Goal: Task Accomplishment & Management: Manage account settings

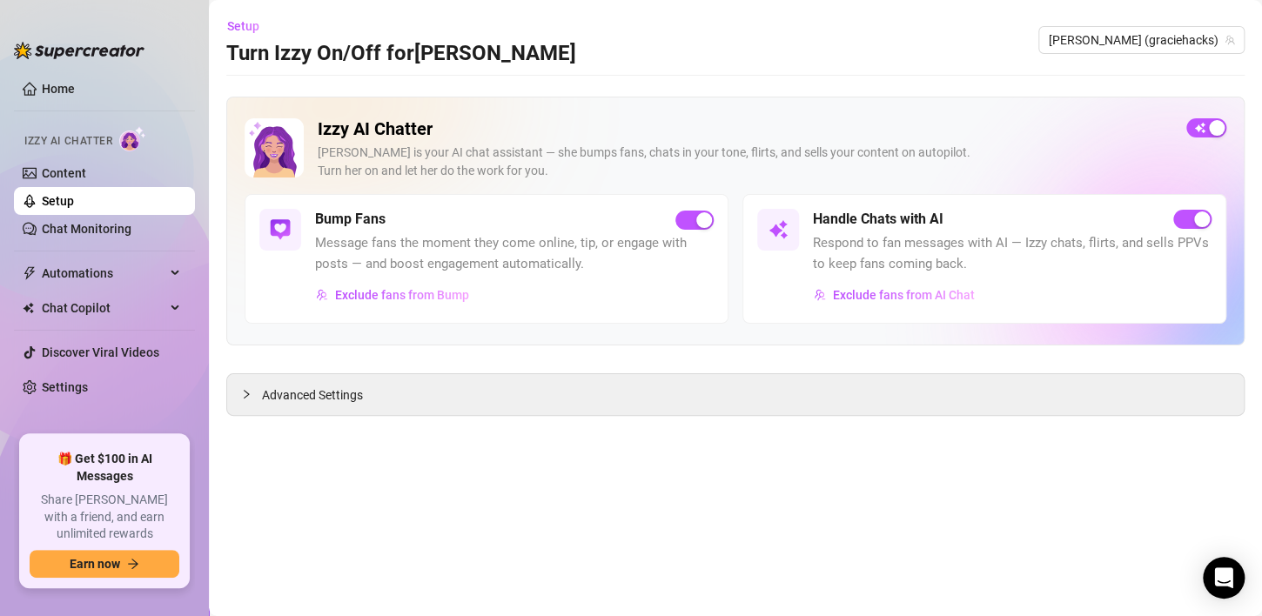
click at [627, 465] on main "Setup Turn Izzy On/Off for [PERSON_NAME] (graciehacks) Izzy AI Chatter [PERSON_…" at bounding box center [735, 308] width 1053 height 616
click at [494, 400] on div "Advanced Settings" at bounding box center [735, 394] width 1017 height 41
click at [301, 395] on span "Advanced Settings" at bounding box center [312, 395] width 101 height 19
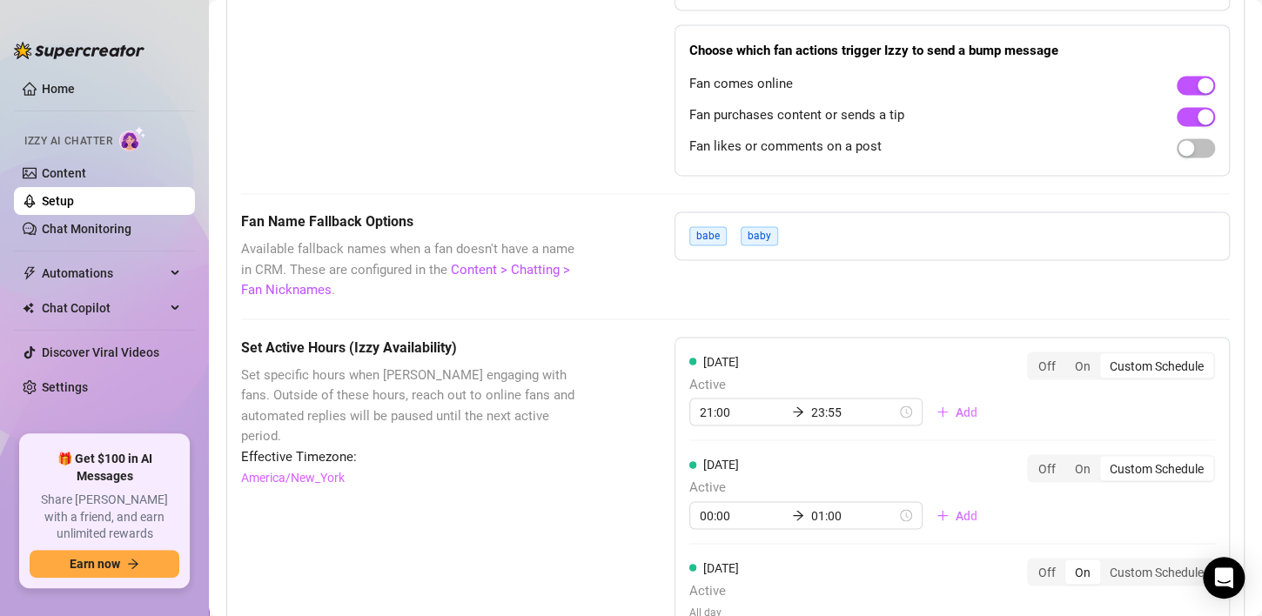
scroll to position [1266, 0]
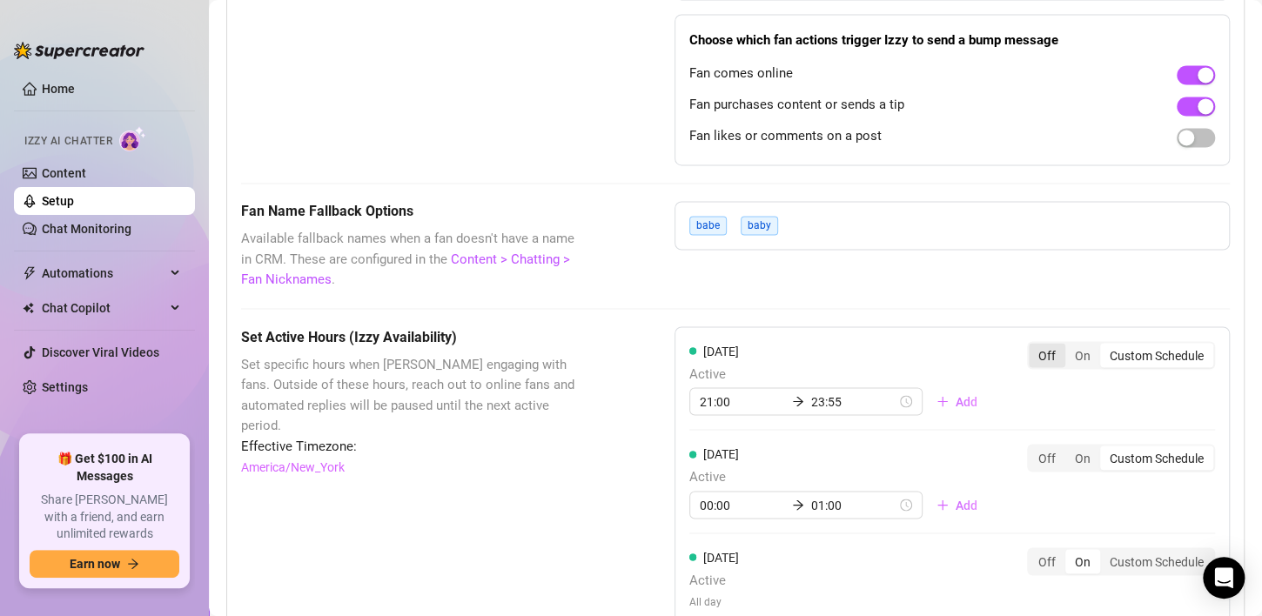
click at [1033, 360] on div "Off" at bounding box center [1047, 355] width 37 height 24
click at [1033, 346] on input "Off" at bounding box center [1033, 346] width 0 height 0
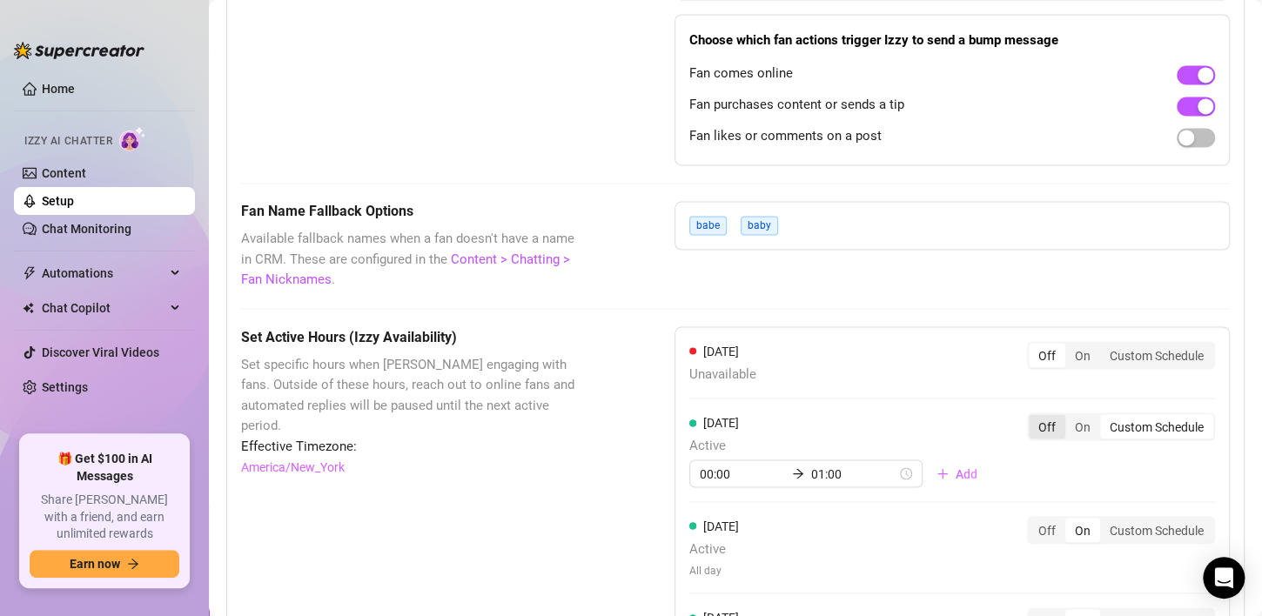
click at [1031, 429] on div "Off" at bounding box center [1047, 426] width 37 height 24
click at [1033, 417] on input "Off" at bounding box center [1033, 417] width 0 height 0
